Goal: Task Accomplishment & Management: Use online tool/utility

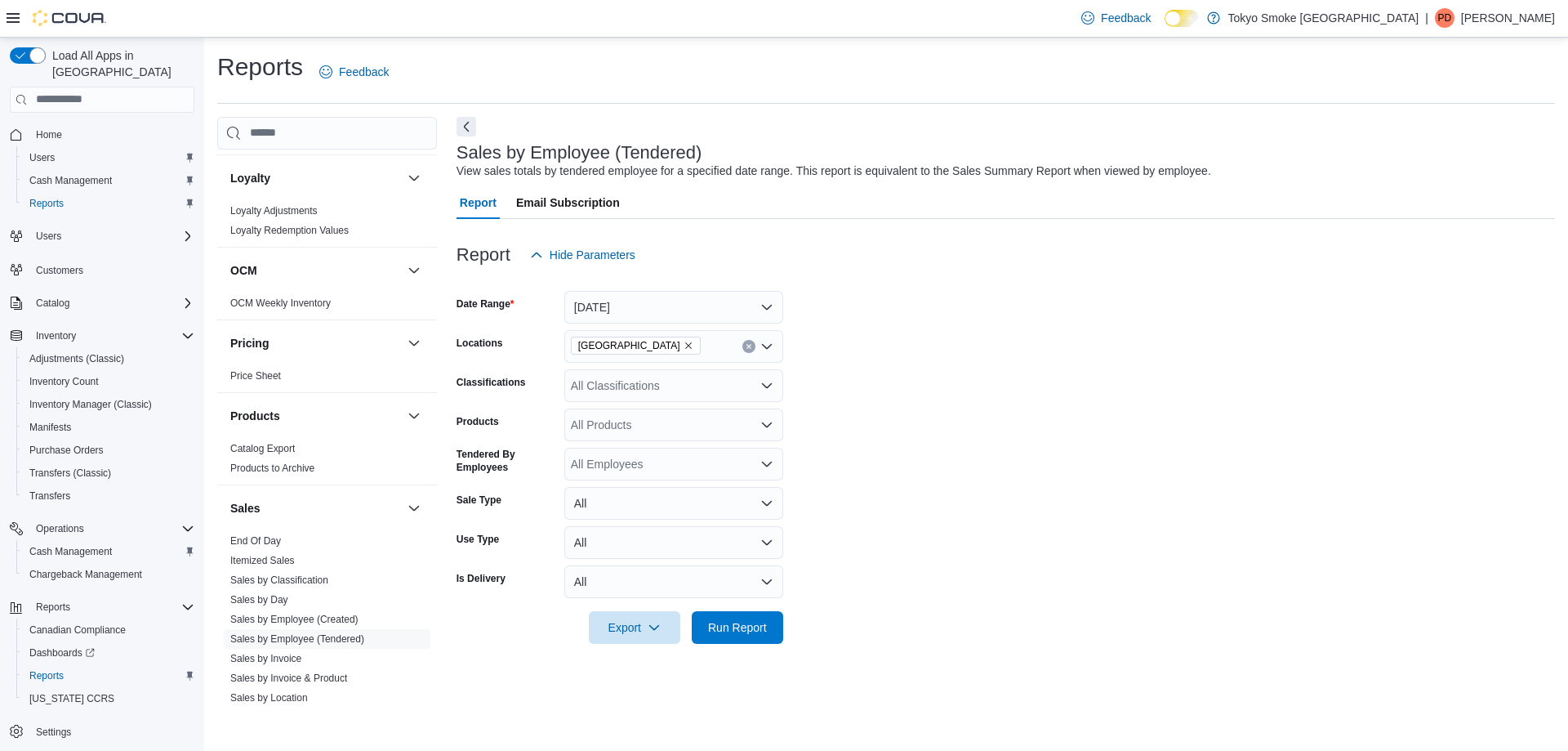
scroll to position [1058, 0]
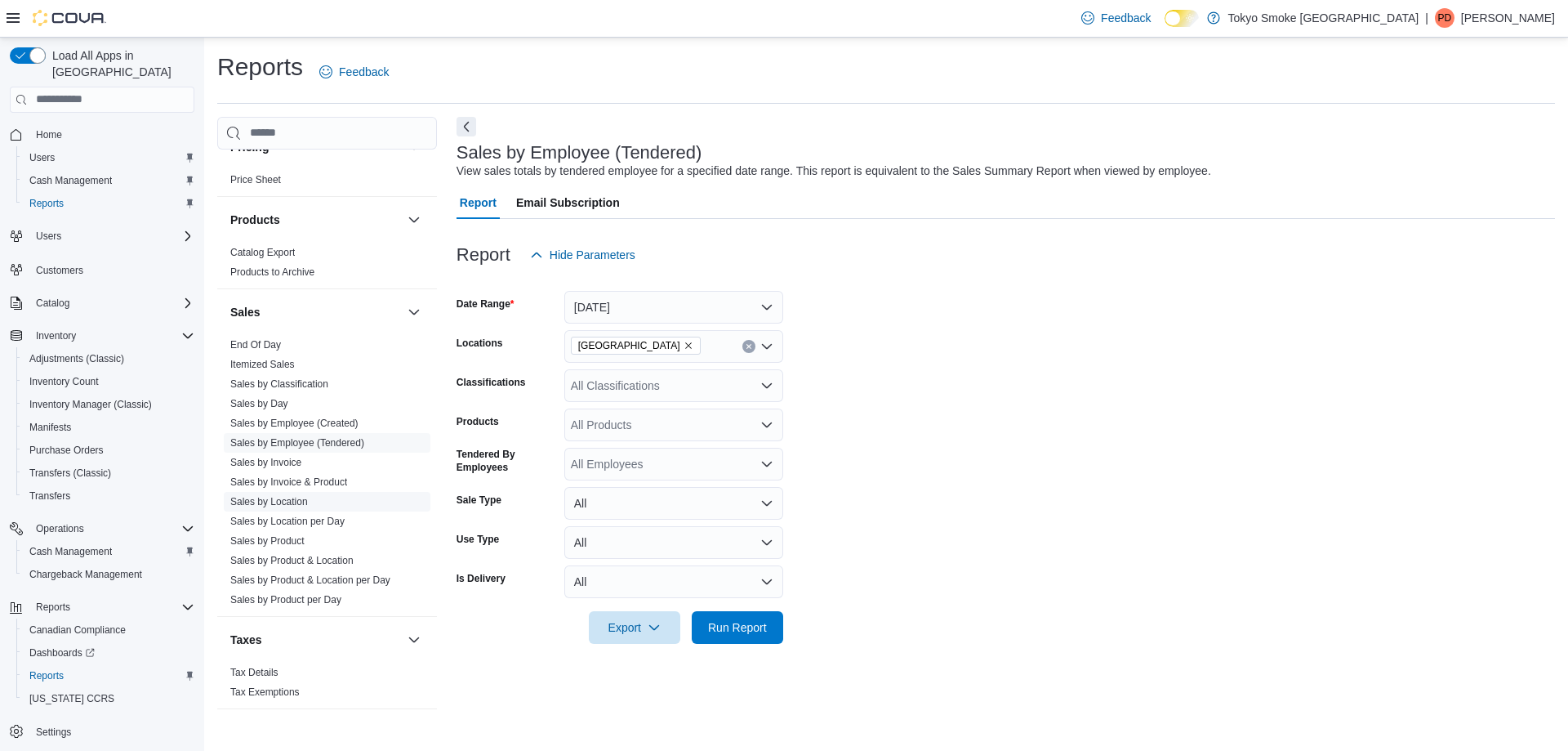
click at [282, 496] on link "Sales by Location" at bounding box center [269, 501] width 78 height 12
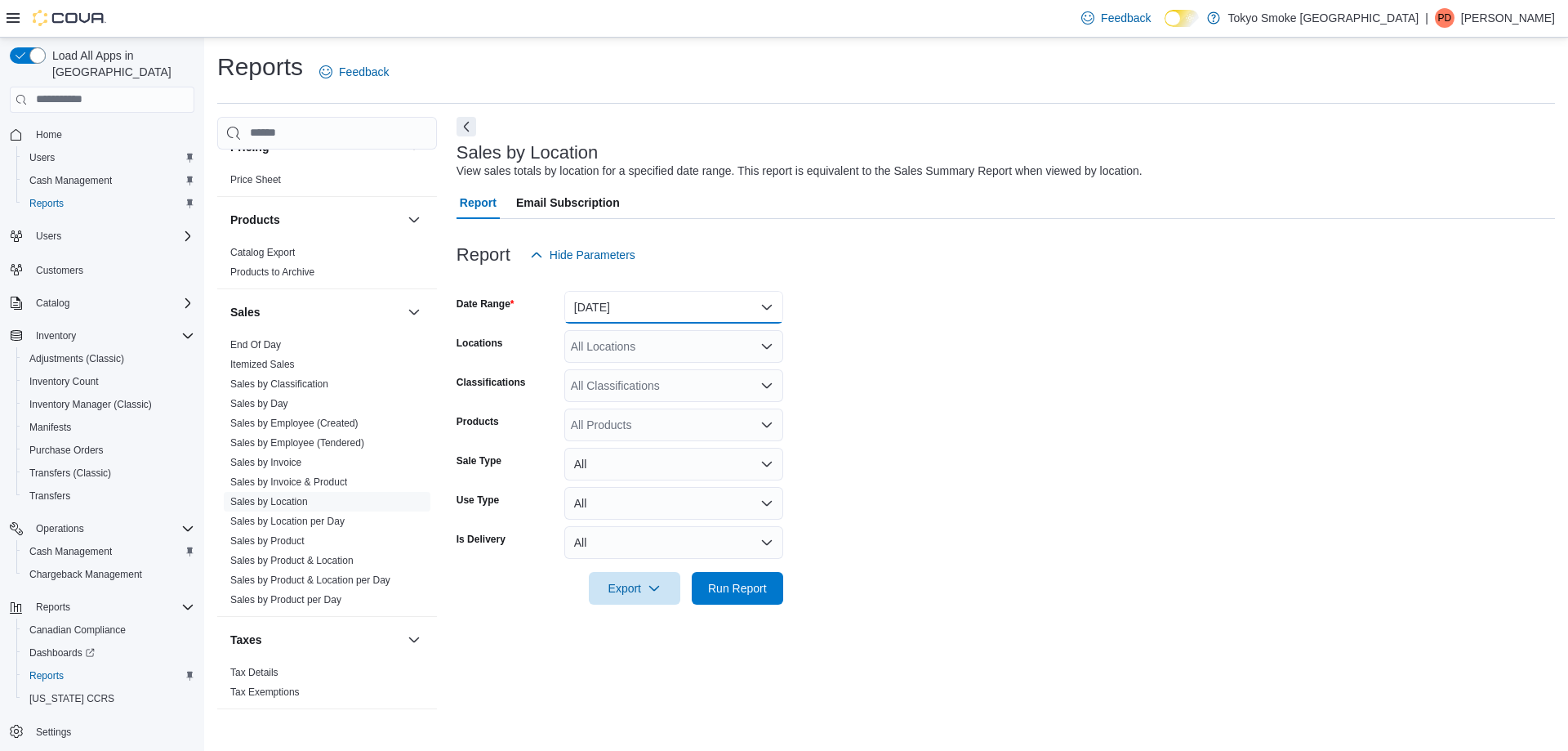
click at [607, 305] on button "[DATE]" at bounding box center [673, 307] width 219 height 33
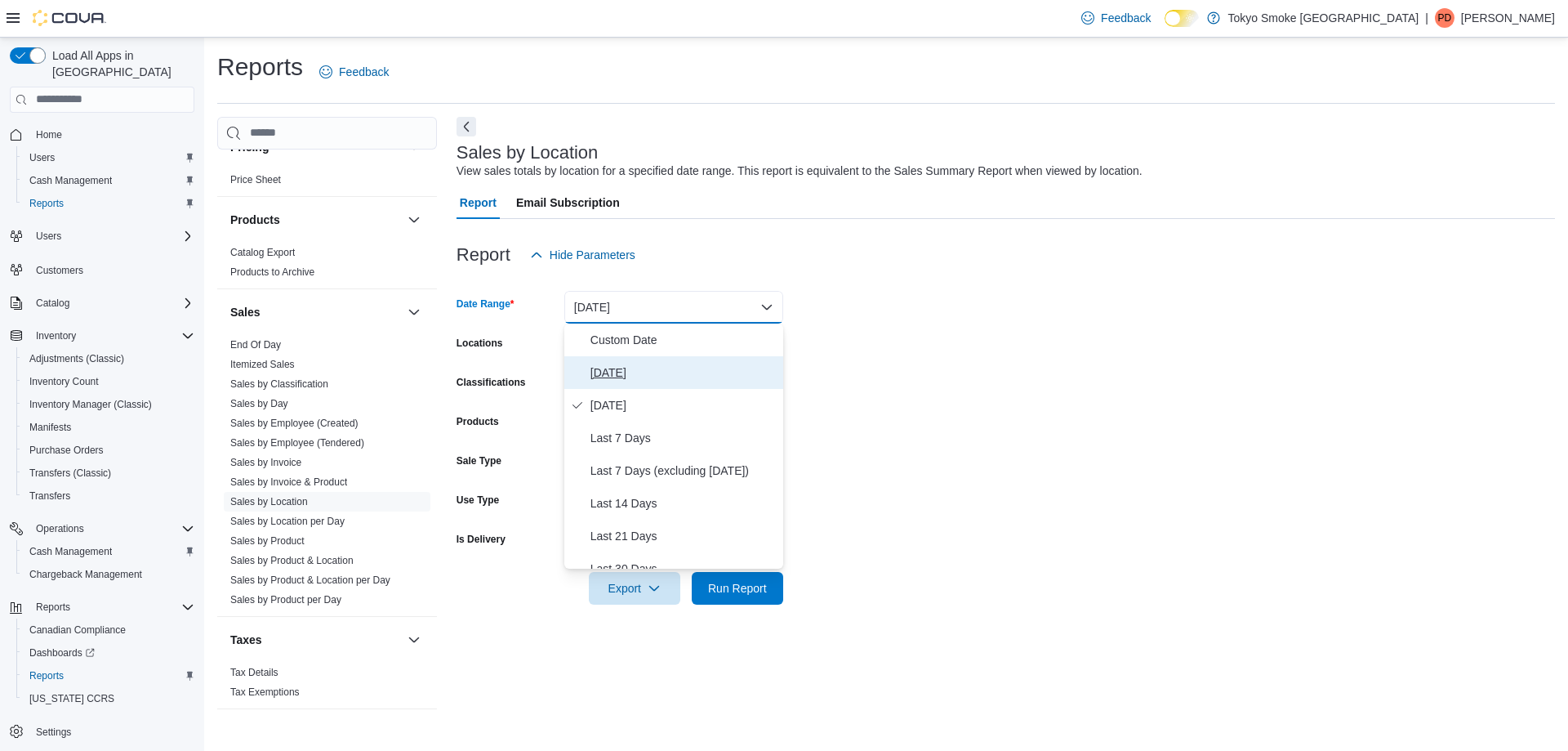
click at [605, 370] on span "[DATE]" at bounding box center [684, 372] width 187 height 19
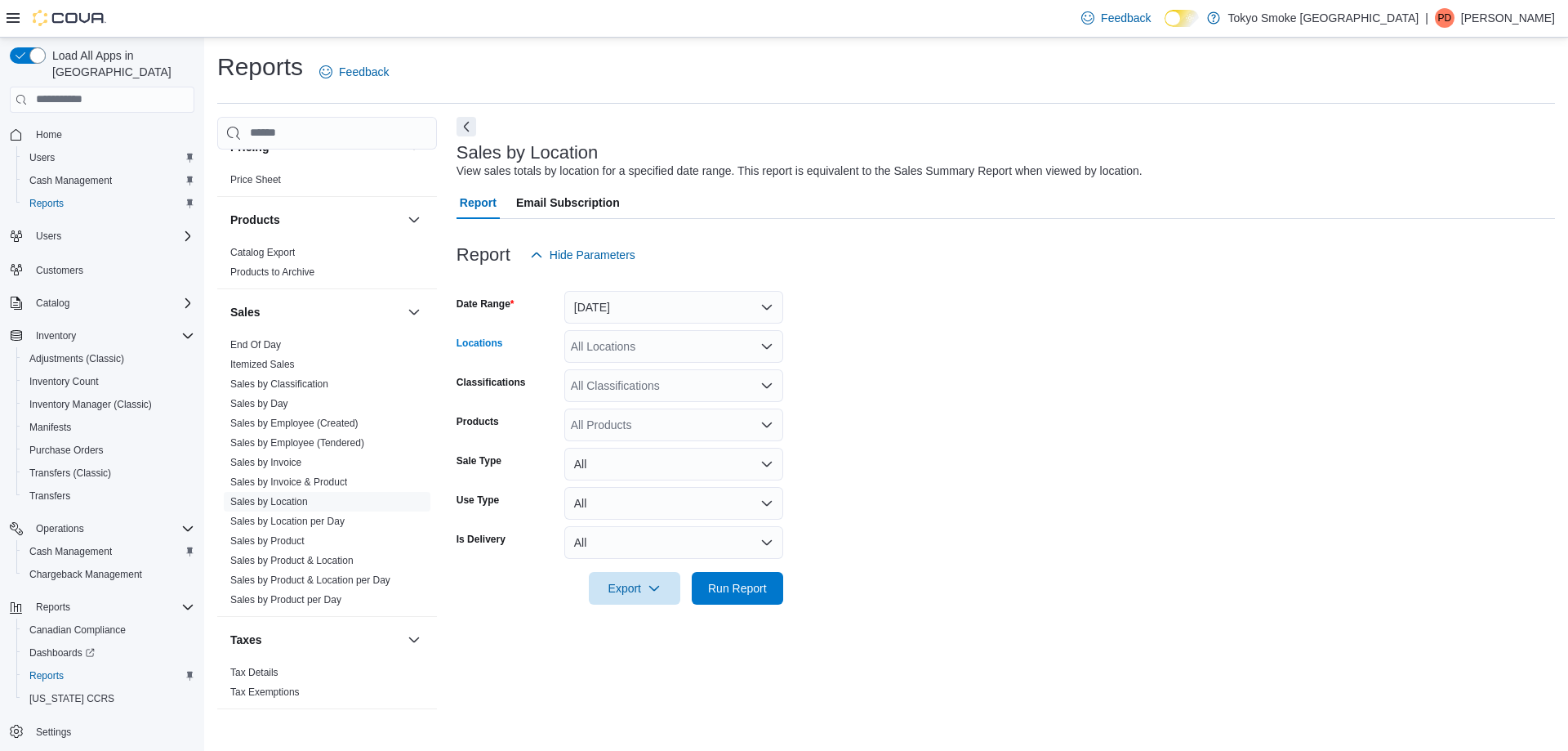
click at [623, 354] on div "All Locations" at bounding box center [673, 347] width 219 height 33
click at [905, 270] on div "Report Hide Parameters" at bounding box center [1005, 255] width 1098 height 33
click at [600, 340] on div "***" at bounding box center [673, 347] width 219 height 33
type input "*"
type input "*******"
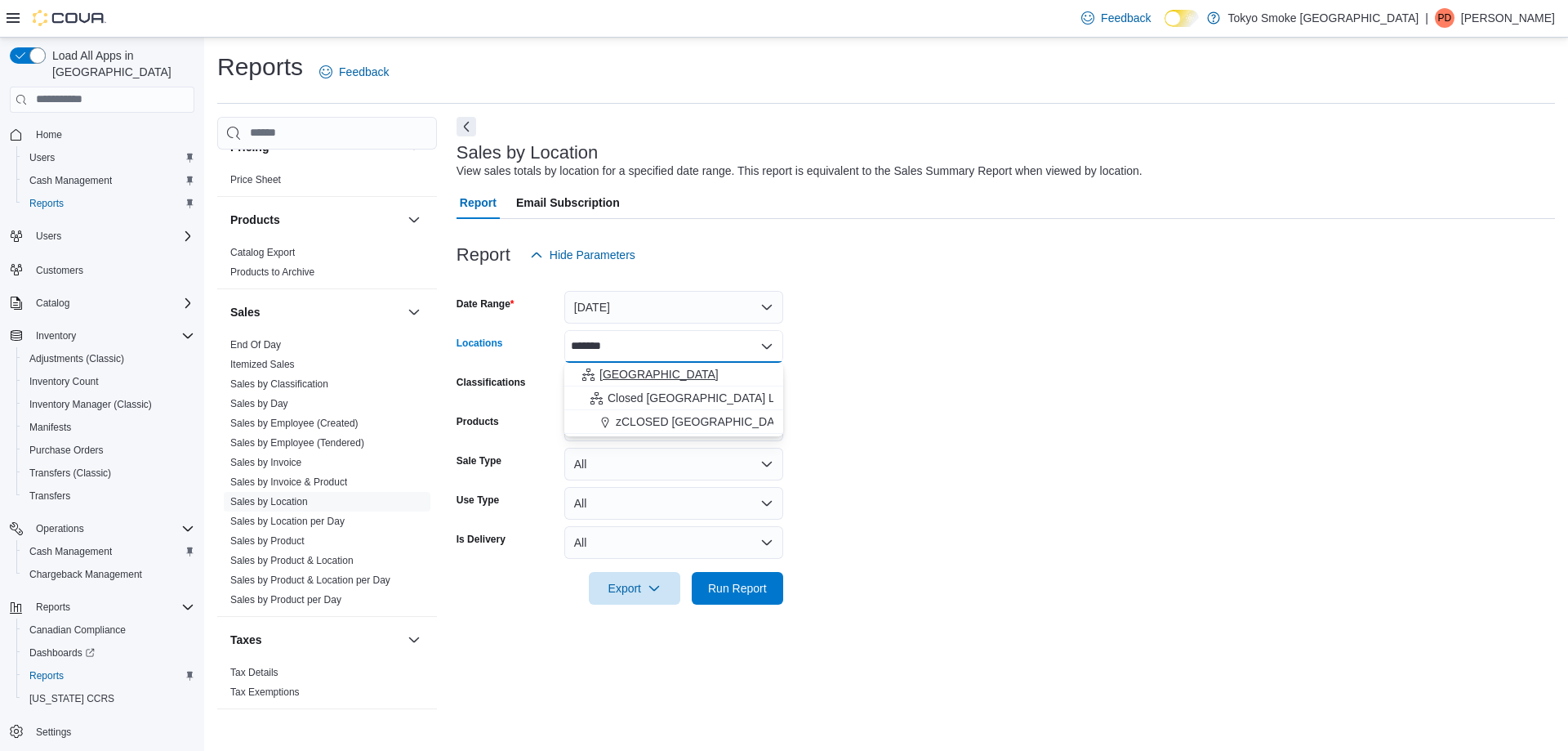
click at [619, 380] on span "[GEOGRAPHIC_DATA]" at bounding box center [659, 374] width 119 height 16
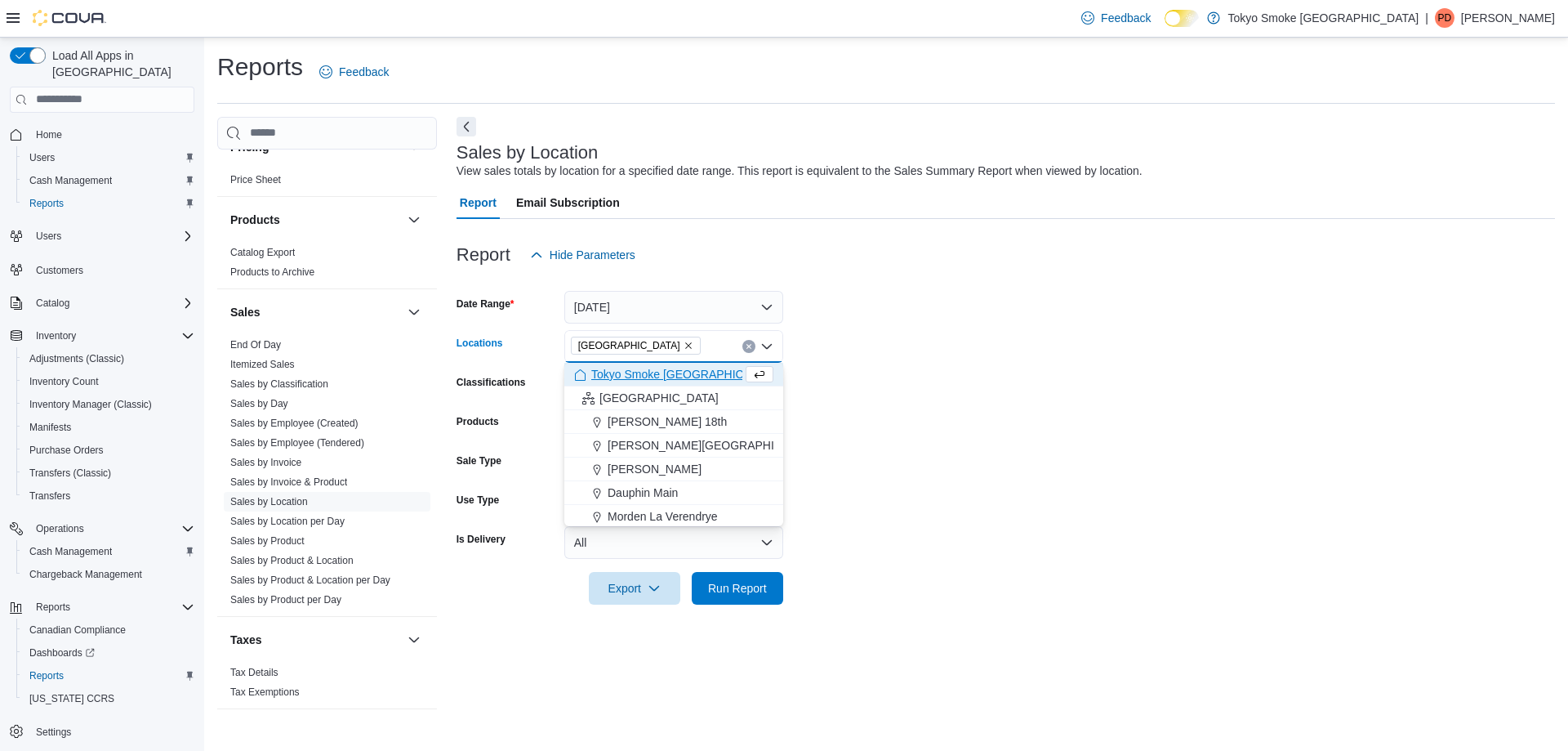
drag, startPoint x: 1251, startPoint y: 335, endPoint x: 862, endPoint y: 509, distance: 426.1
click at [1251, 340] on form "Date Range [DATE] Locations [GEOGRAPHIC_DATA] Combo box. Selected. [GEOGRAPHIC_…" at bounding box center [1005, 437] width 1098 height 333
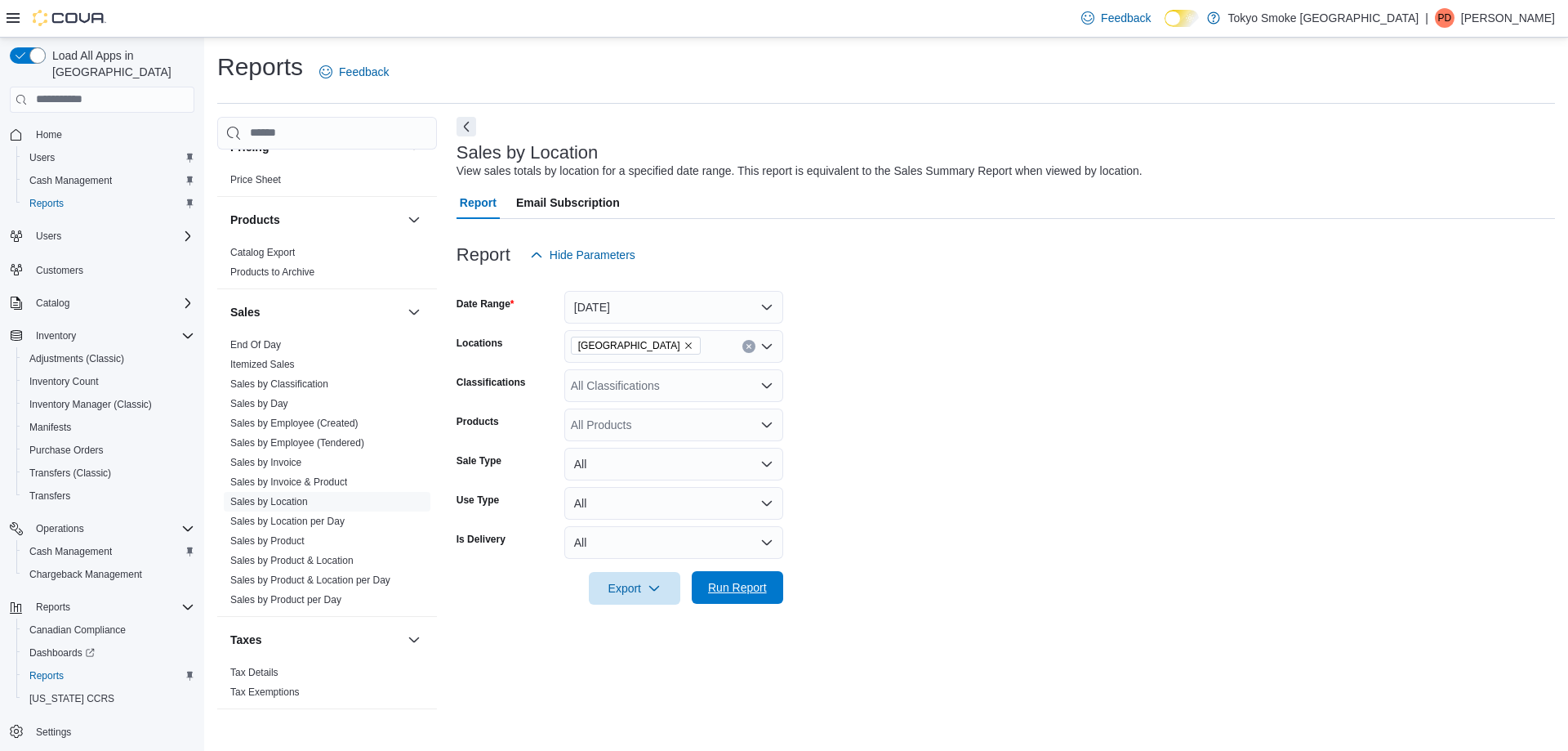
click at [737, 581] on span "Run Report" at bounding box center [737, 587] width 59 height 16
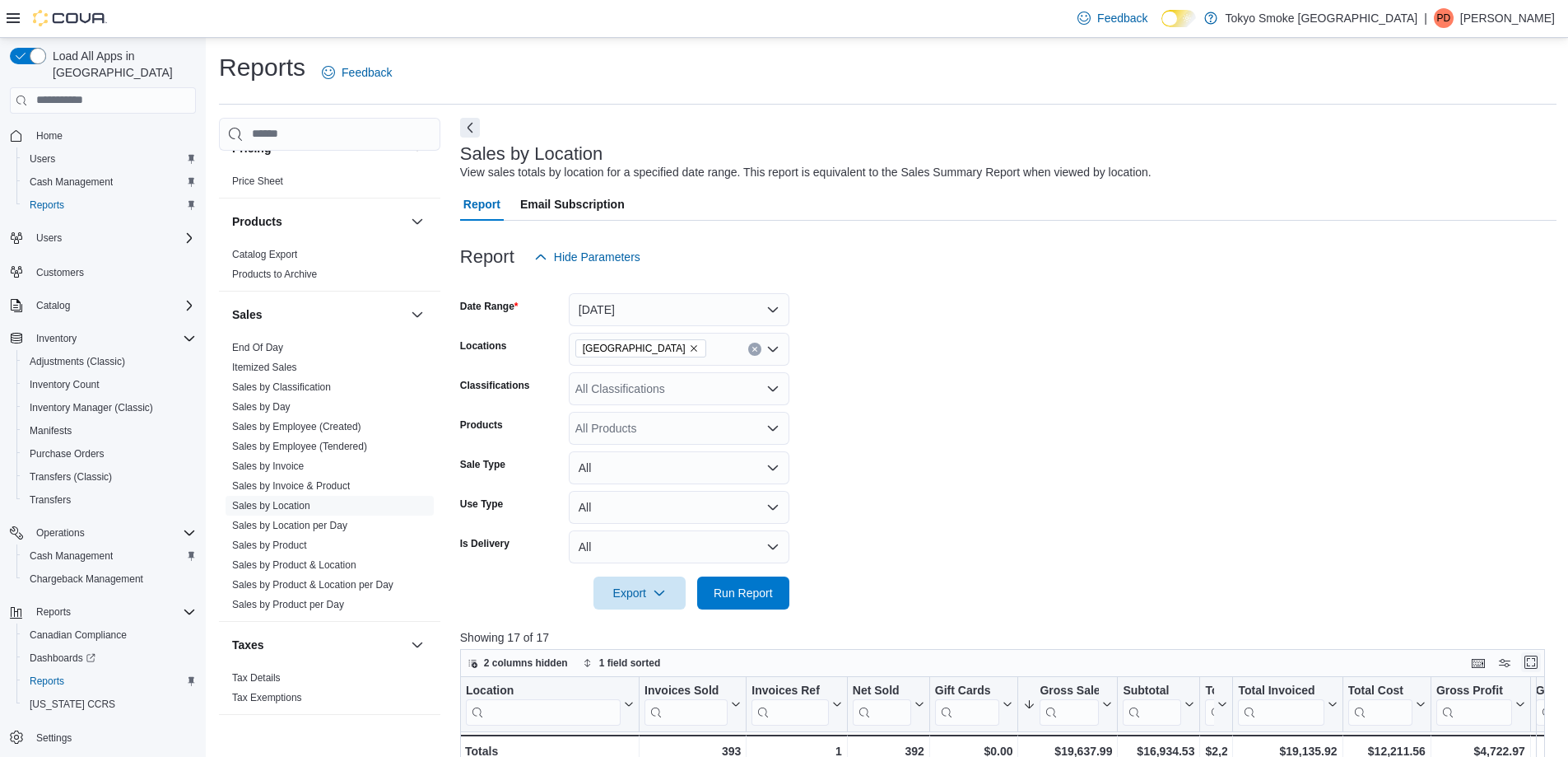
click at [1540, 660] on button "Enter fullscreen" at bounding box center [1530, 661] width 19 height 19
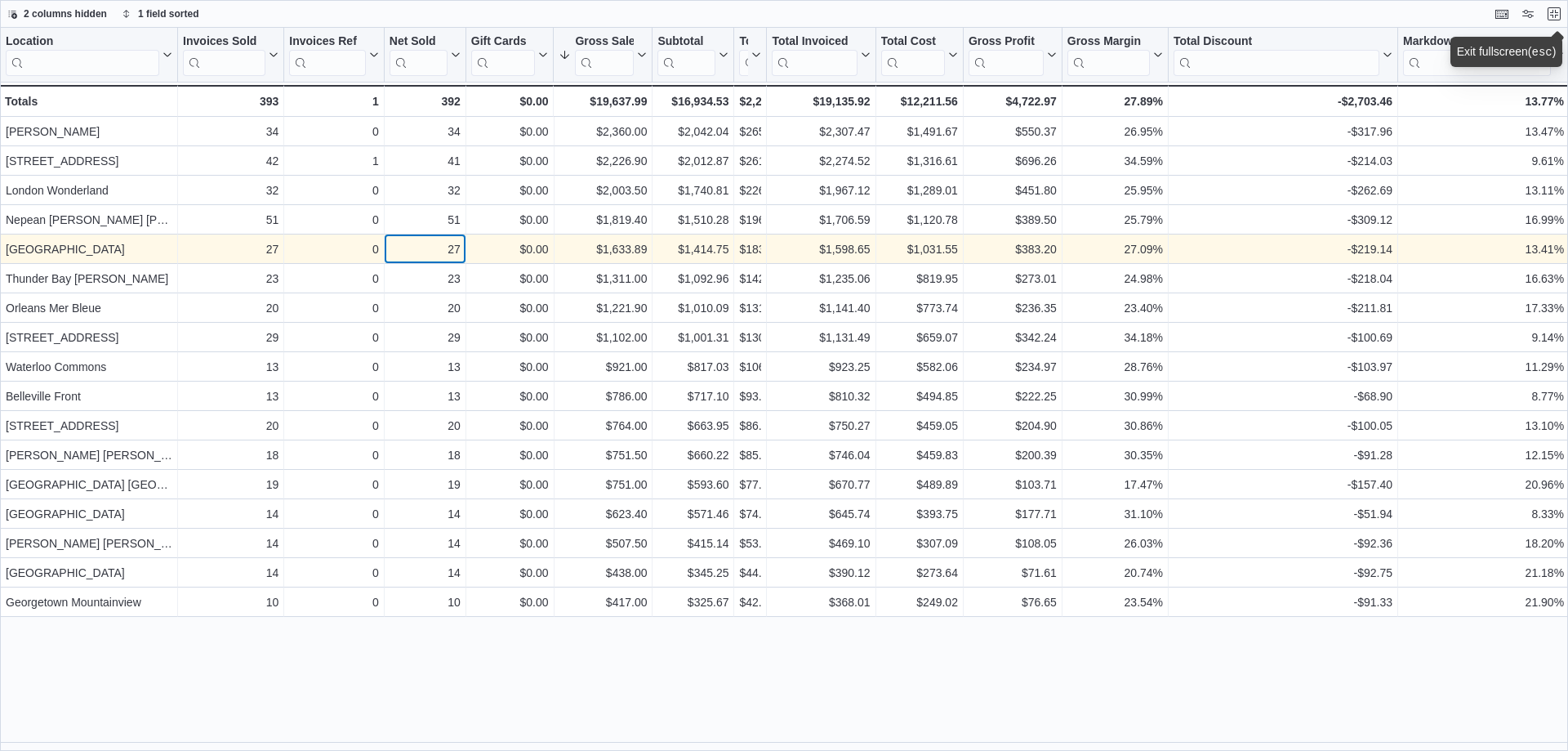
click at [459, 258] on div "27" at bounding box center [425, 249] width 71 height 19
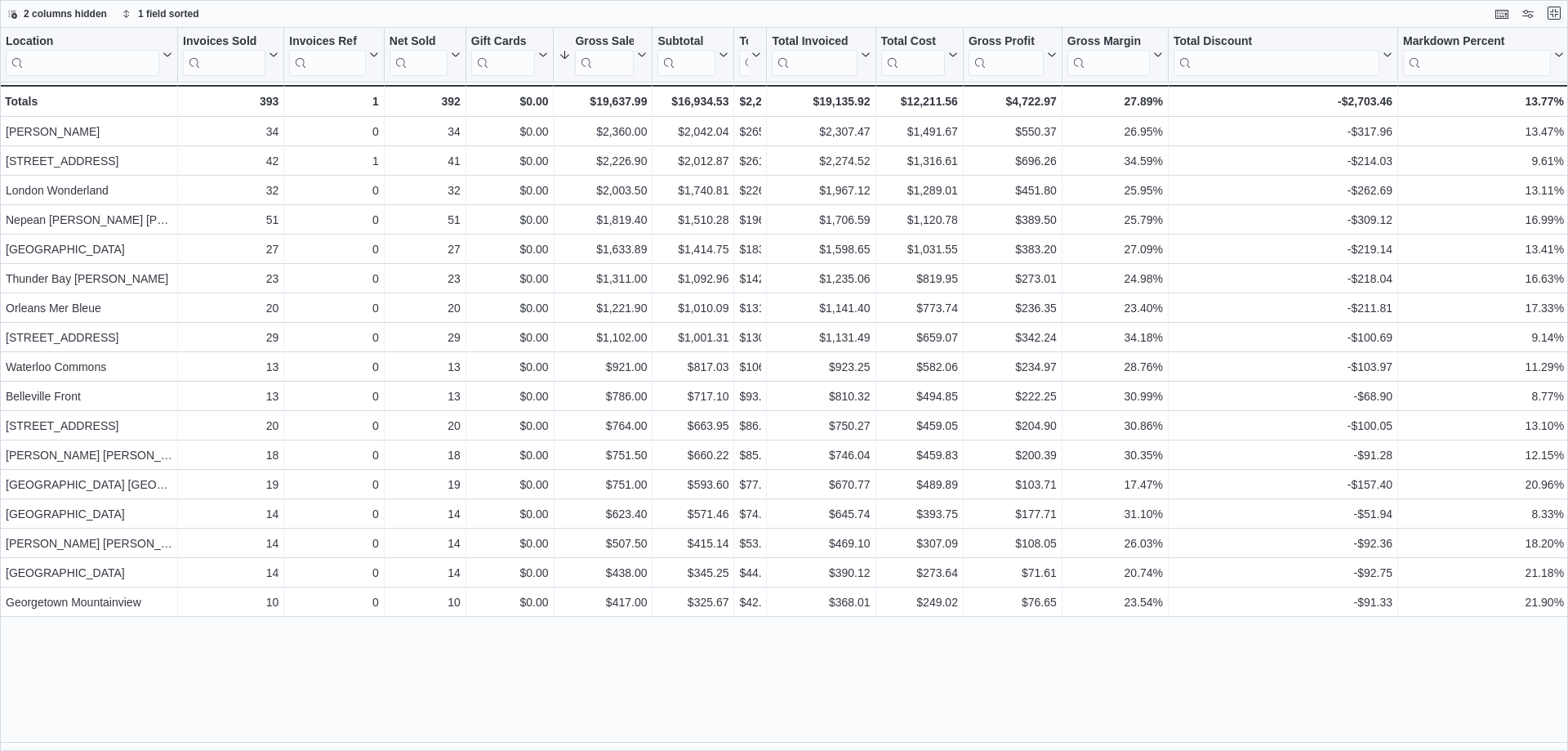
click at [1559, 16] on button "Exit fullscreen" at bounding box center [1553, 13] width 19 height 19
